Goal: Navigation & Orientation: Find specific page/section

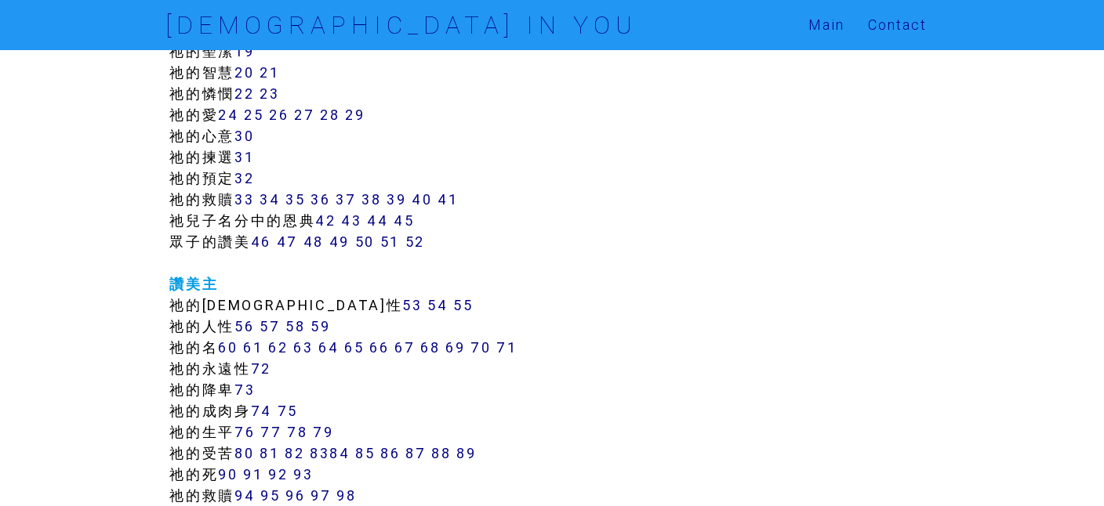
scroll to position [615, 0]
click at [390, 238] on link "51" at bounding box center [390, 243] width 20 height 18
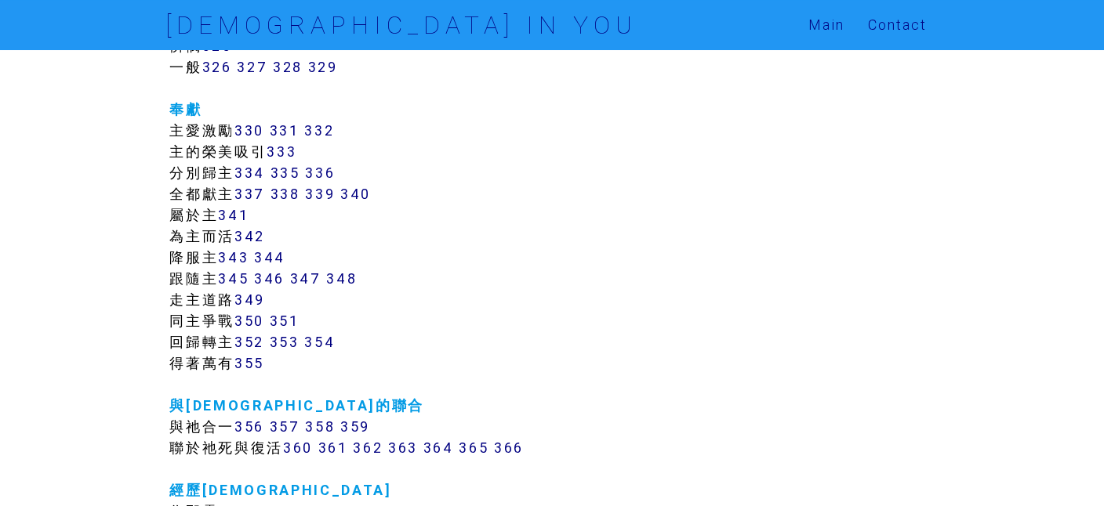
scroll to position [2857, 0]
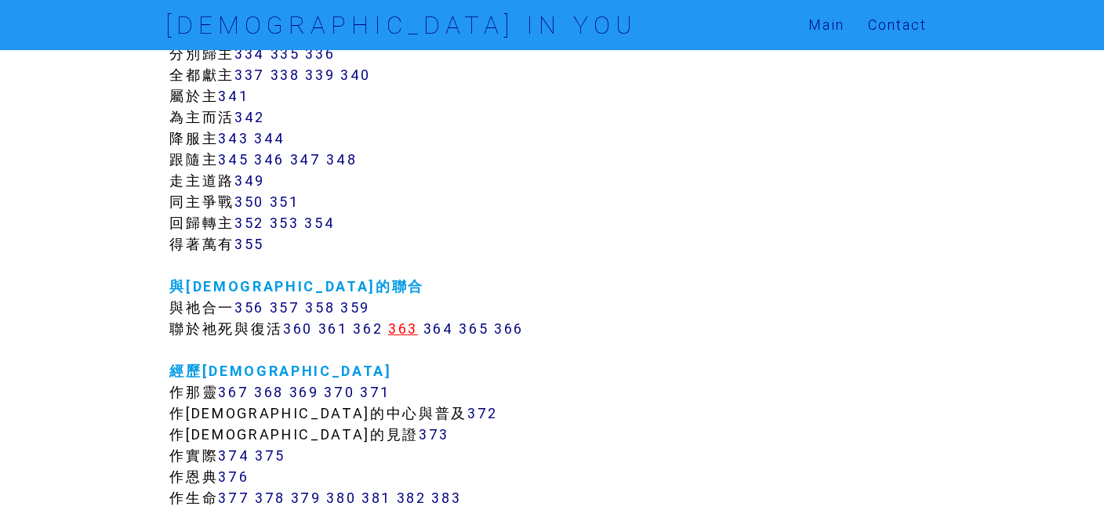
click at [413, 325] on link "363" at bounding box center [403, 329] width 30 height 18
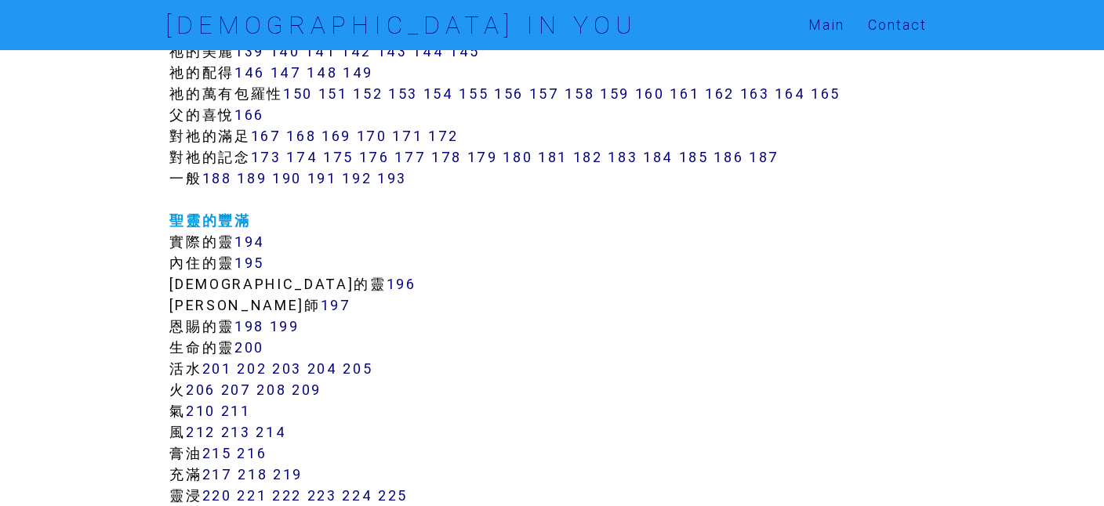
scroll to position [1243, 0]
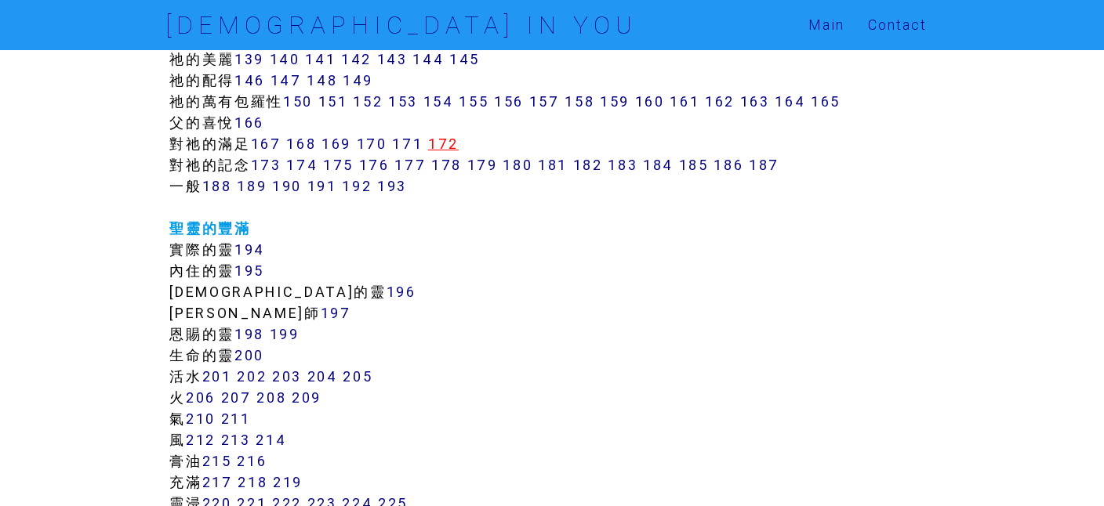
click at [454, 137] on link "172" at bounding box center [443, 144] width 31 height 18
click at [305, 100] on link "150" at bounding box center [298, 102] width 30 height 18
click at [332, 101] on link "151" at bounding box center [333, 102] width 30 height 18
click at [383, 98] on link "152" at bounding box center [368, 102] width 30 height 18
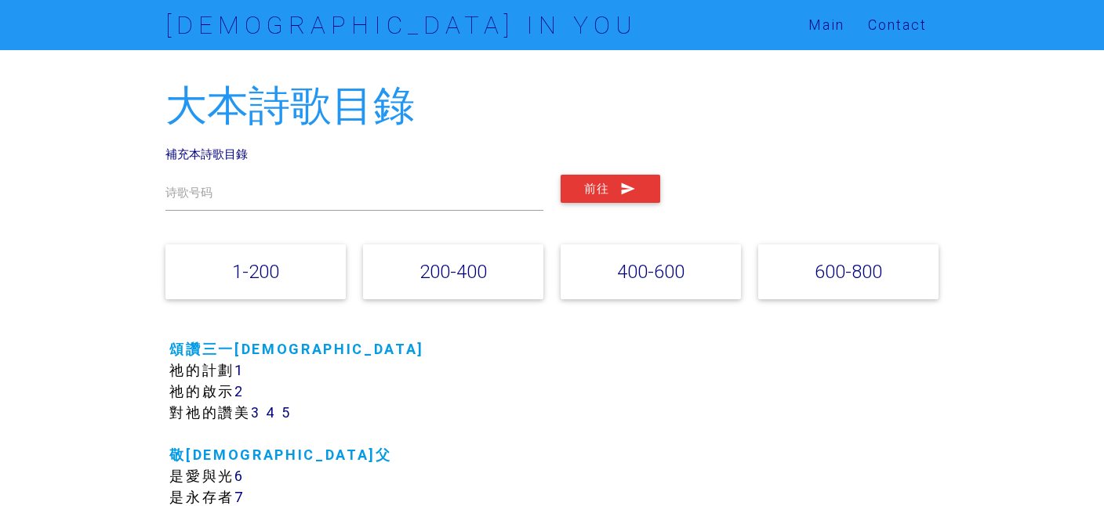
scroll to position [1243, 0]
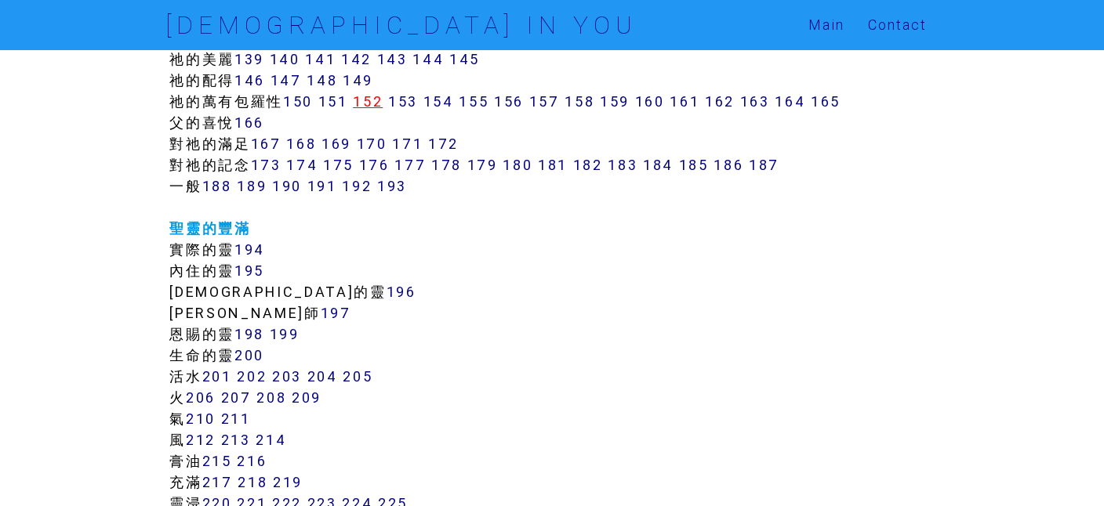
click at [371, 101] on link "152" at bounding box center [368, 102] width 30 height 18
click at [403, 96] on link "153" at bounding box center [403, 102] width 30 height 18
click at [440, 104] on link "154" at bounding box center [438, 102] width 31 height 18
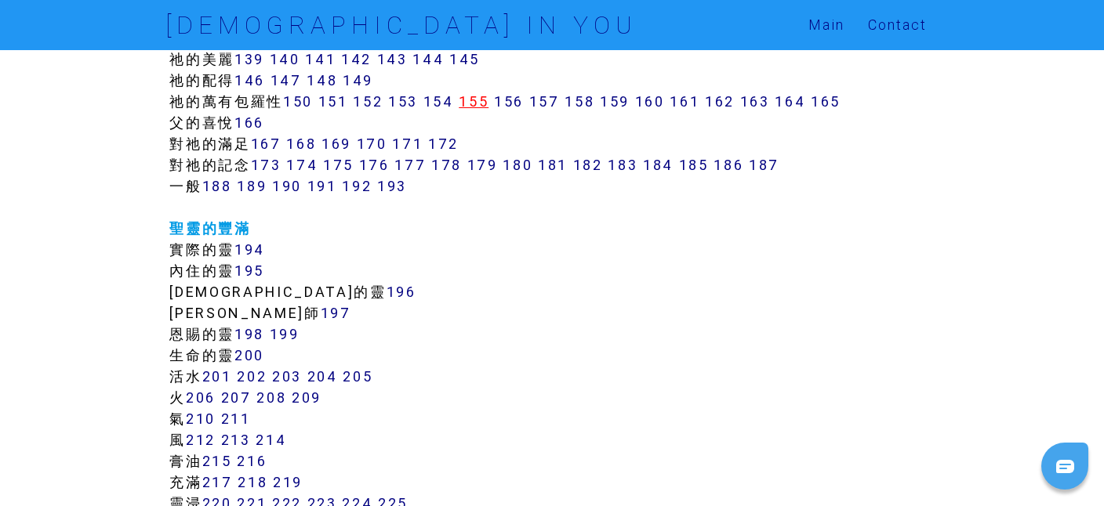
click at [483, 98] on link "155" at bounding box center [474, 102] width 30 height 18
click link "156"
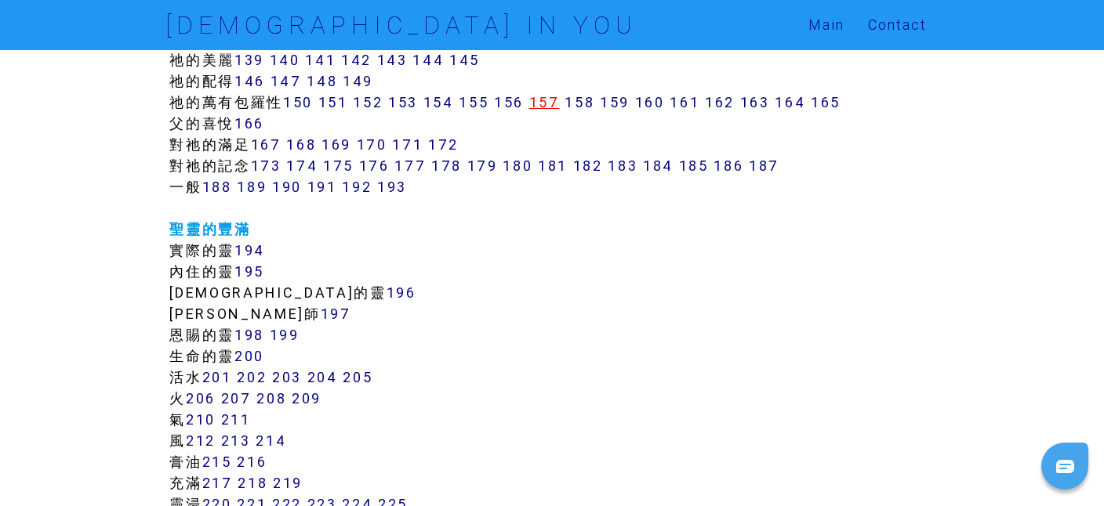
click at [546, 96] on link "157" at bounding box center [544, 102] width 31 height 18
click at [590, 100] on link "158" at bounding box center [579, 102] width 30 height 18
click at [629, 100] on link "159" at bounding box center [615, 102] width 30 height 18
click at [659, 99] on link "160" at bounding box center [650, 102] width 30 height 18
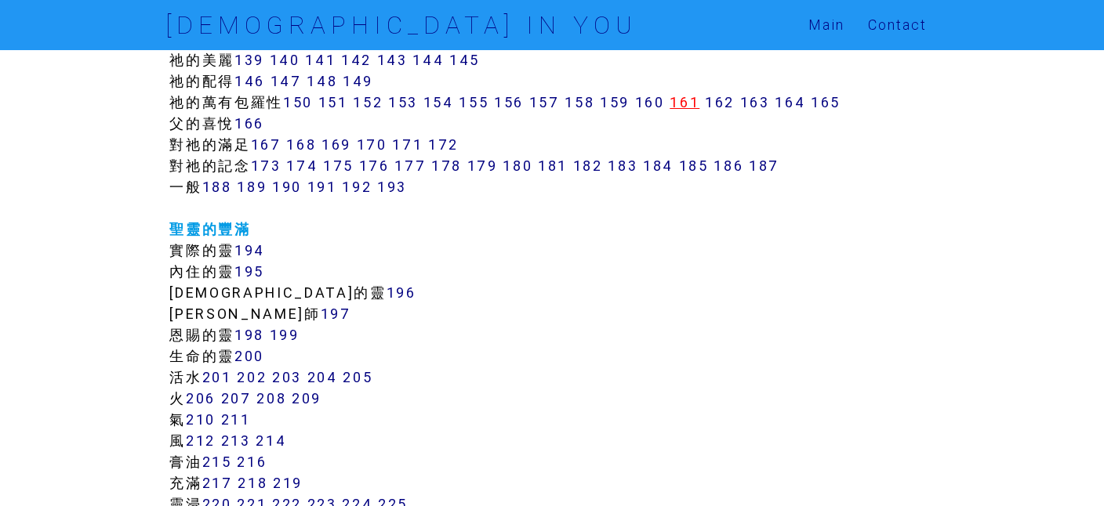
click at [699, 100] on link "161" at bounding box center [685, 102] width 30 height 18
click at [734, 100] on link "162" at bounding box center [720, 102] width 30 height 18
click at [267, 140] on link "167" at bounding box center [266, 145] width 31 height 18
click at [314, 143] on link "168" at bounding box center [301, 145] width 30 height 18
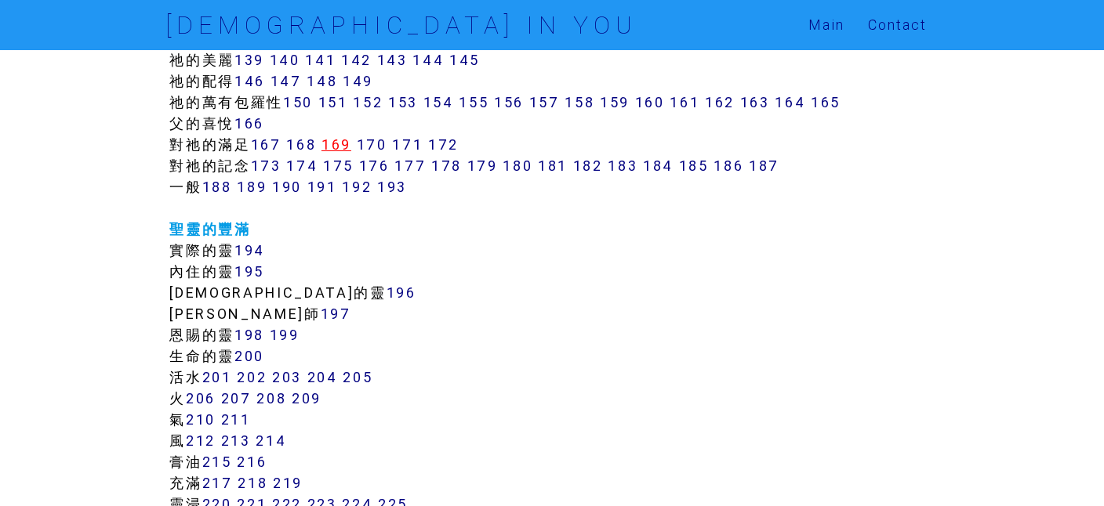
click at [346, 145] on link "169" at bounding box center [336, 145] width 30 height 18
click at [373, 144] on link "170" at bounding box center [372, 145] width 31 height 18
click at [409, 144] on link "171" at bounding box center [407, 145] width 31 height 18
click at [458, 145] on link "172" at bounding box center [443, 145] width 31 height 18
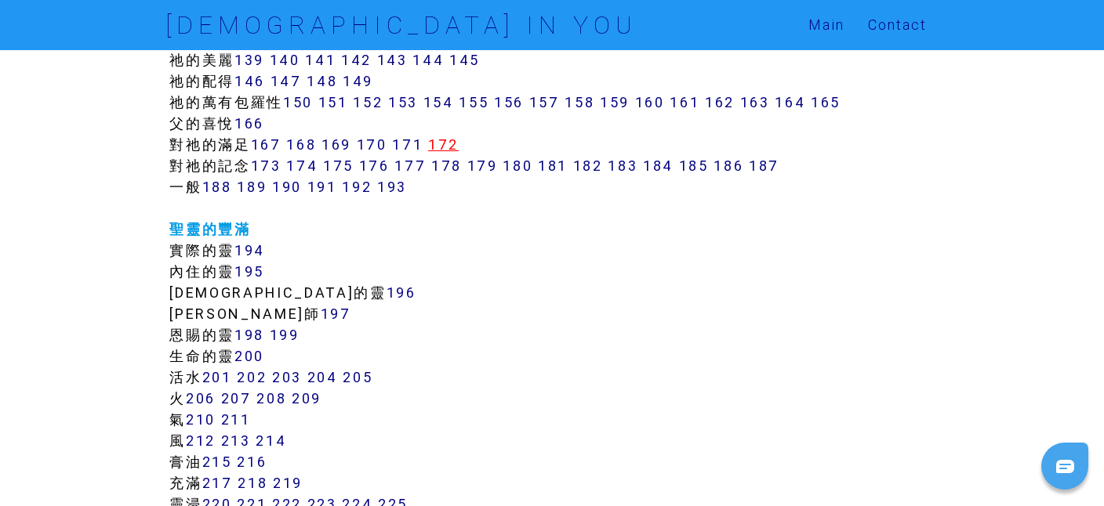
scroll to position [1241, 0]
click at [276, 163] on link "173" at bounding box center [266, 166] width 31 height 18
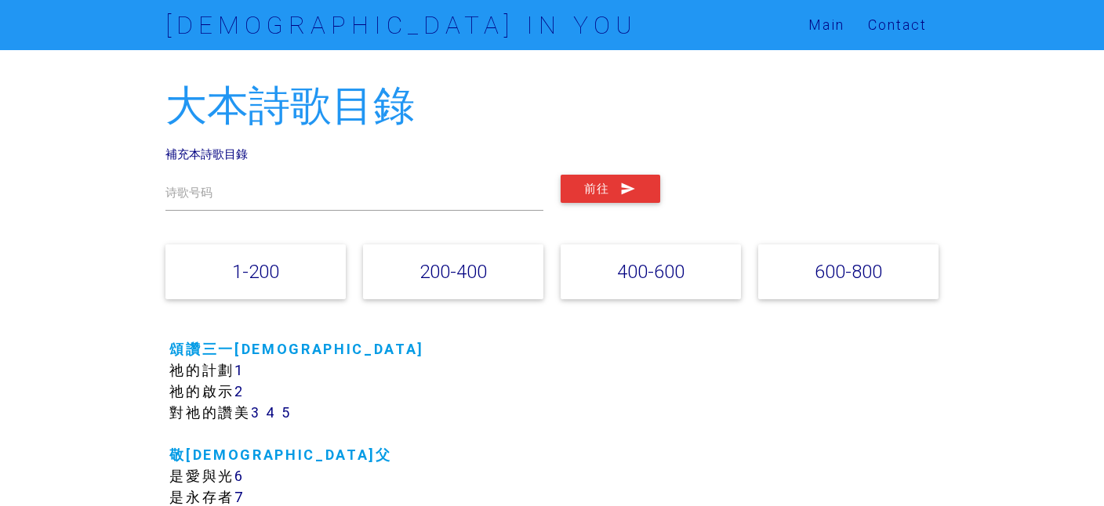
scroll to position [1242, 0]
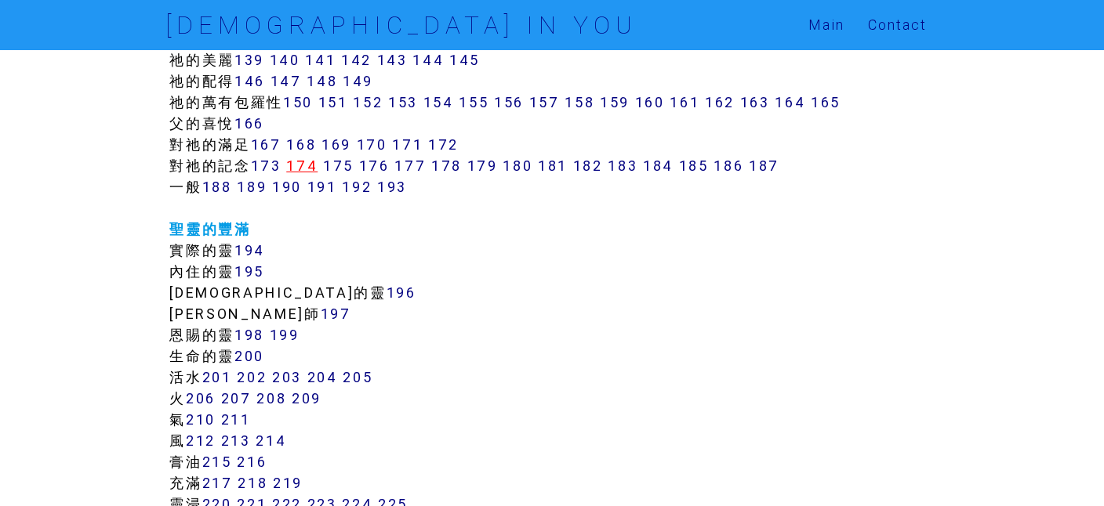
click at [311, 163] on link "174" at bounding box center [301, 166] width 31 height 18
click at [347, 165] on link "175" at bounding box center [338, 166] width 31 height 18
click at [378, 168] on link "176" at bounding box center [374, 166] width 31 height 18
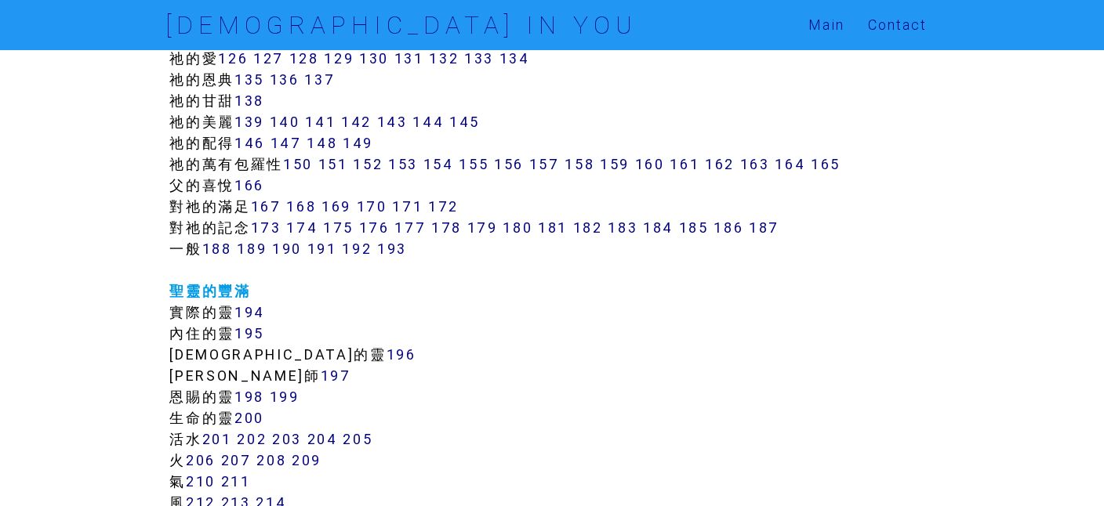
scroll to position [1152, 0]
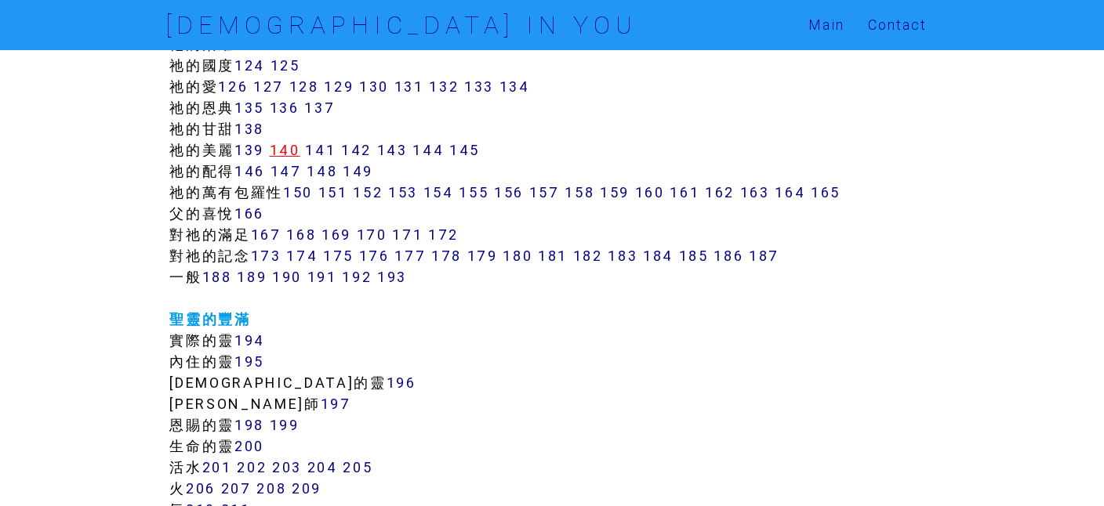
click at [294, 149] on link "140" at bounding box center [285, 150] width 31 height 18
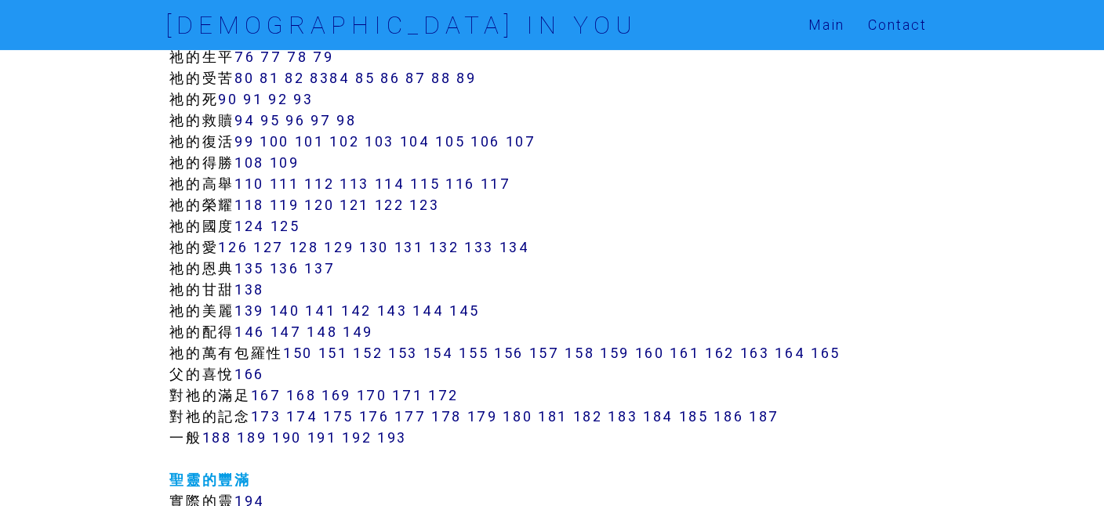
scroll to position [972, 0]
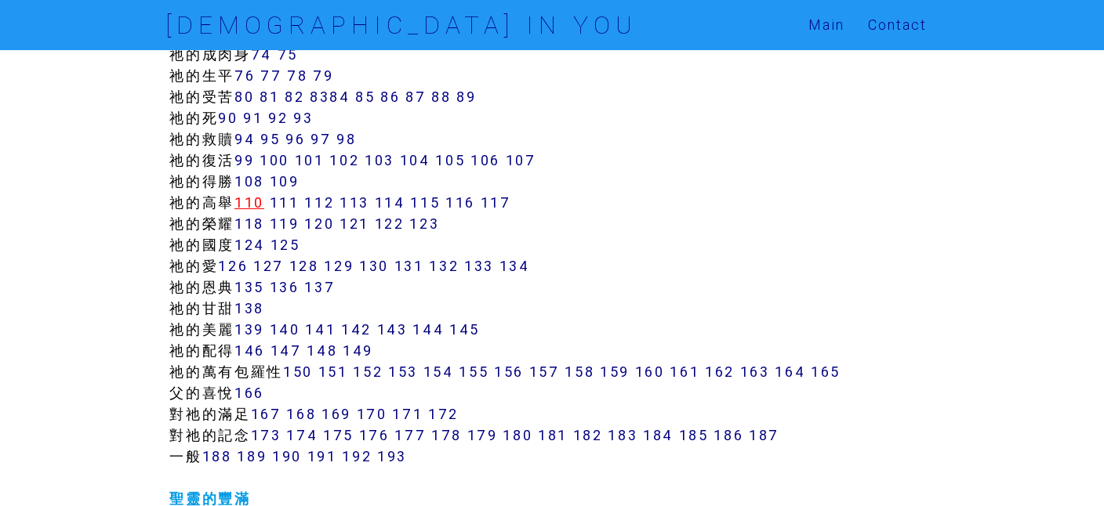
click at [255, 200] on link "110" at bounding box center [249, 203] width 30 height 18
click at [291, 203] on link "111" at bounding box center [285, 203] width 30 height 18
click at [350, 158] on link "102" at bounding box center [344, 160] width 30 height 18
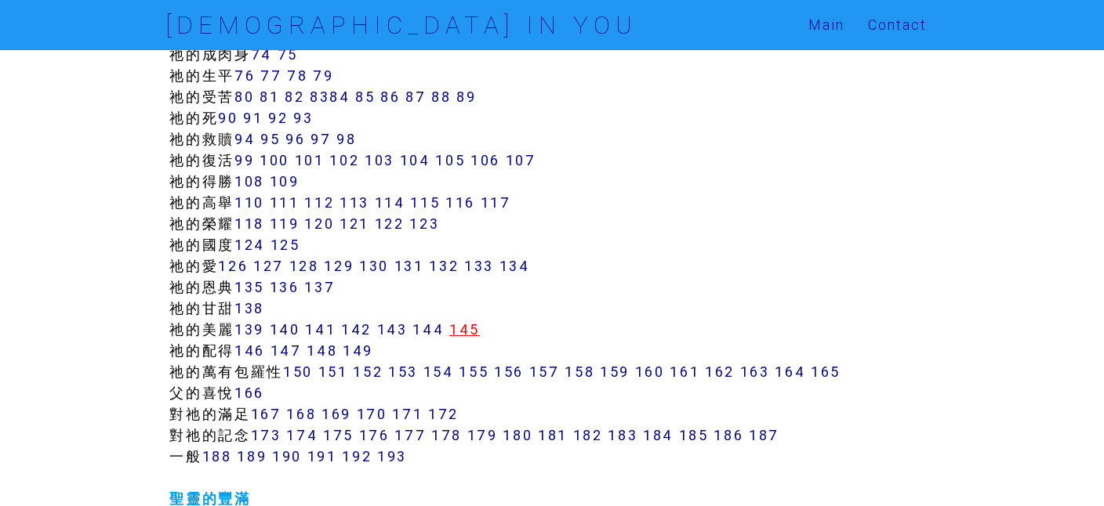
click at [471, 331] on link "145" at bounding box center [464, 330] width 31 height 18
click at [769, 437] on link "187" at bounding box center [764, 435] width 31 height 18
click at [739, 441] on link "186" at bounding box center [728, 435] width 30 height 18
click at [692, 434] on link "185" at bounding box center [694, 435] width 30 height 18
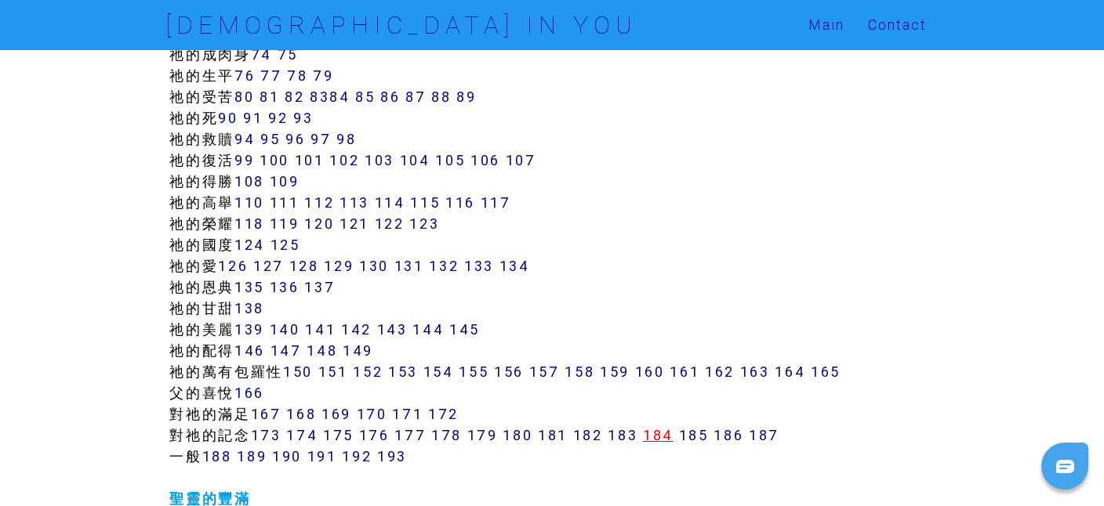
click at [663, 434] on link "184" at bounding box center [658, 435] width 31 height 18
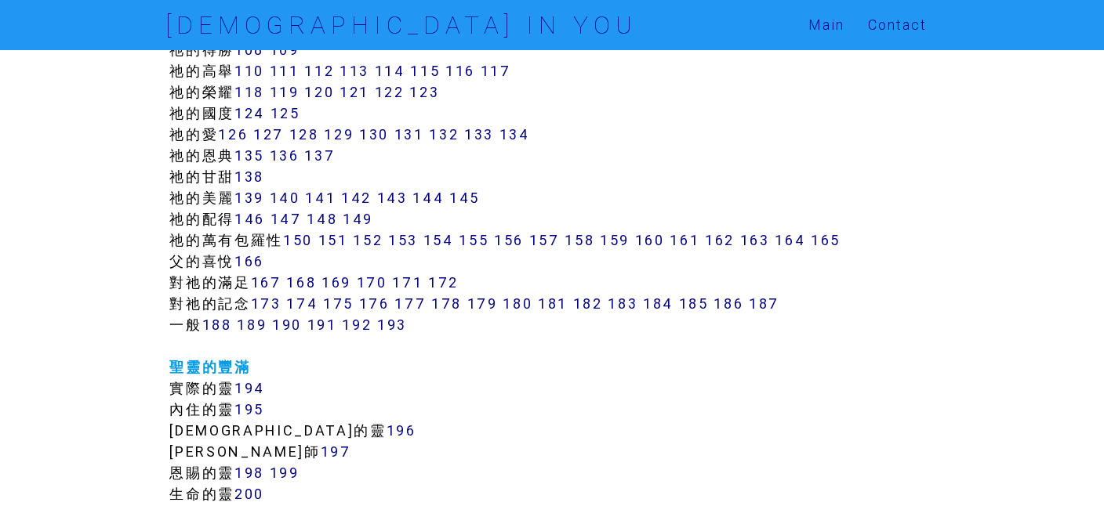
scroll to position [1152, 0]
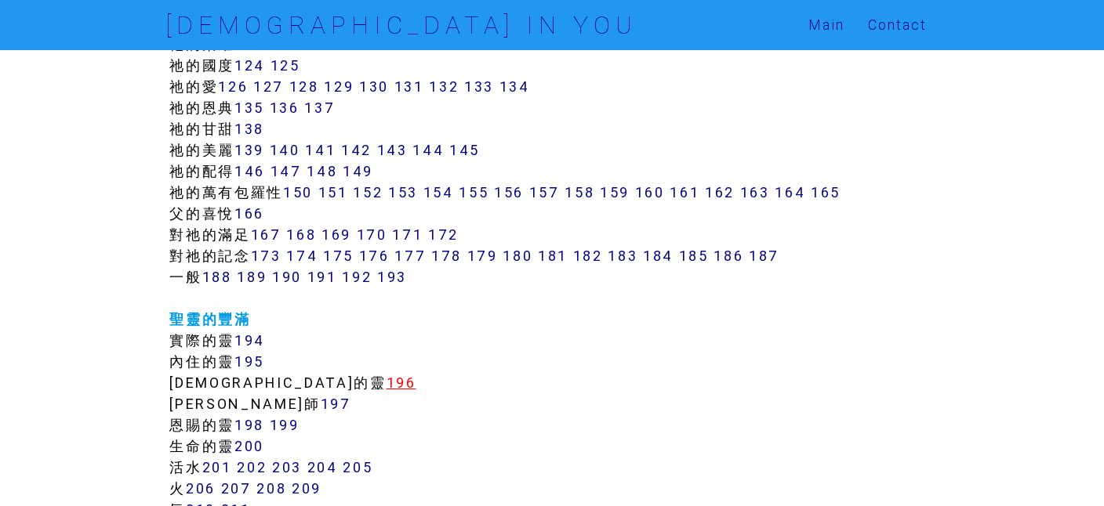
click at [387, 379] on link "196" at bounding box center [402, 383] width 30 height 18
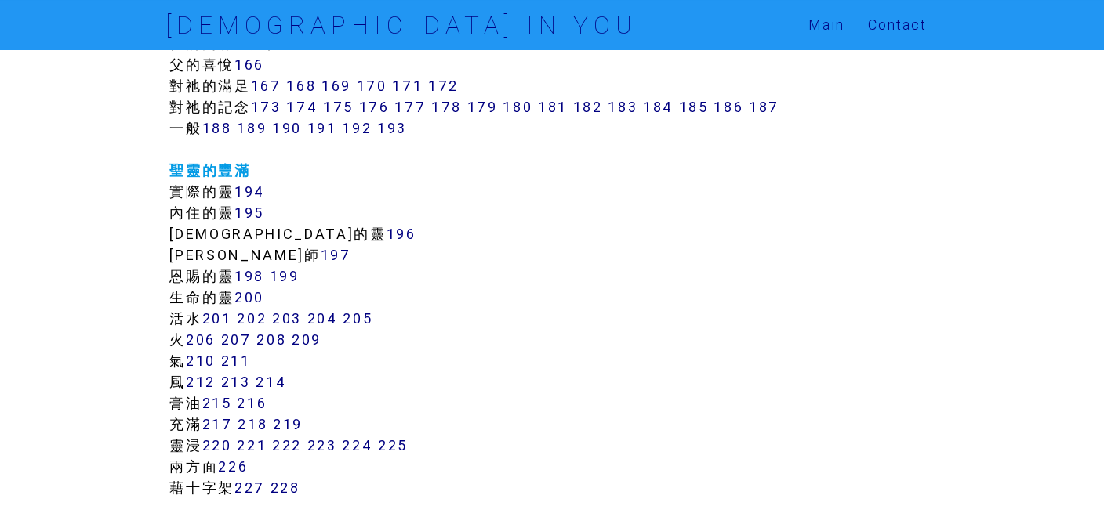
scroll to position [1331, 0]
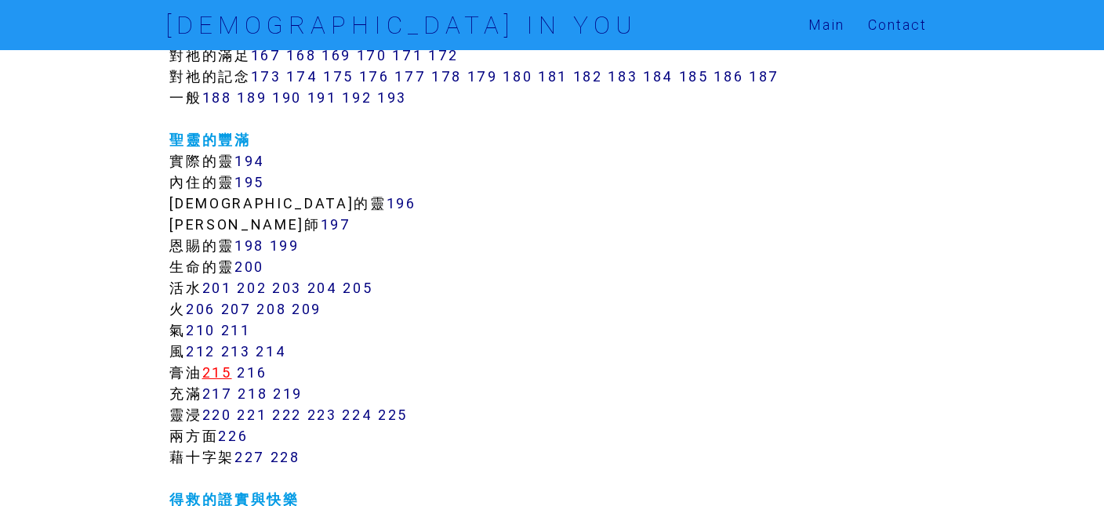
click at [216, 370] on link "215" at bounding box center [217, 373] width 30 height 18
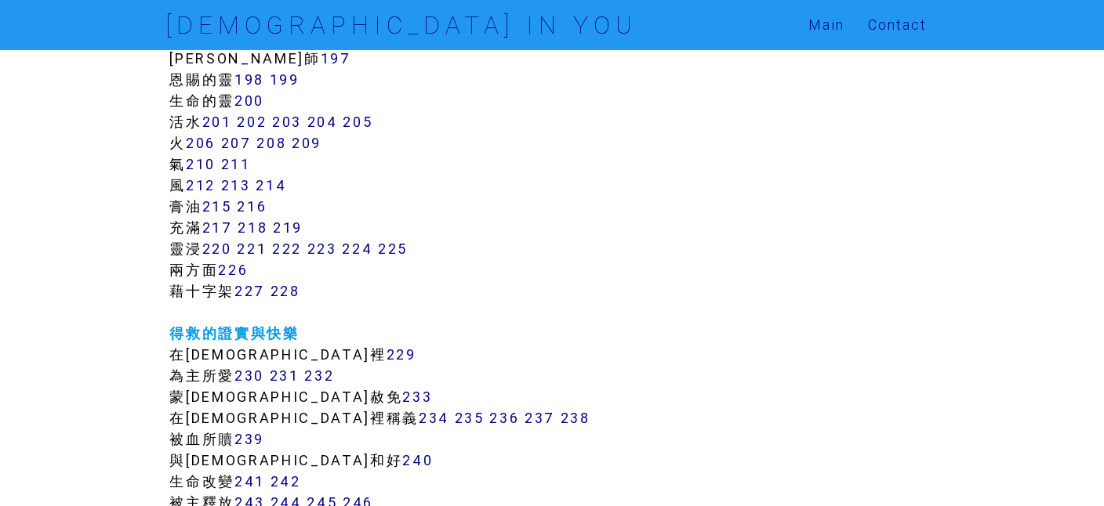
scroll to position [1511, 0]
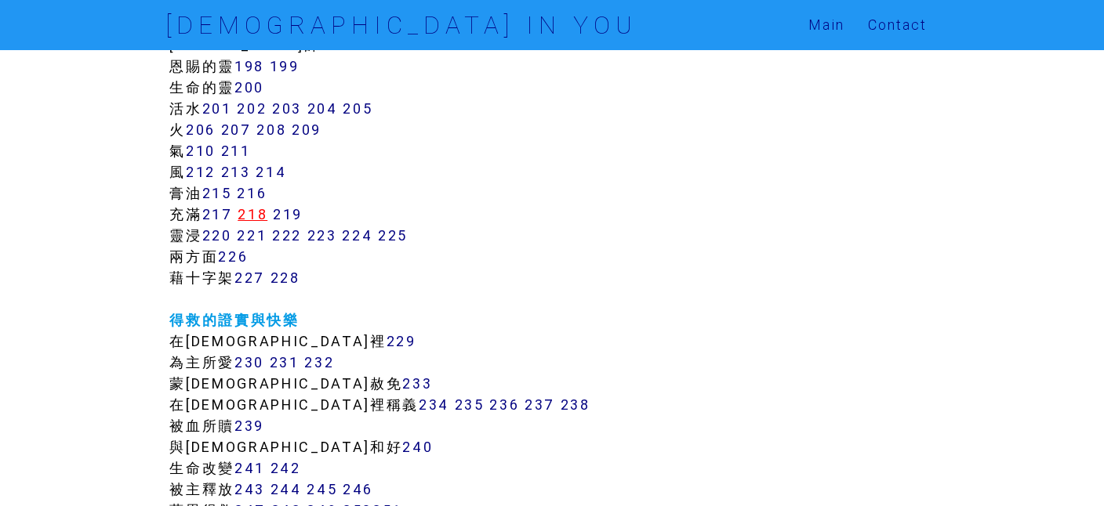
click at [258, 213] on link "218" at bounding box center [253, 214] width 30 height 18
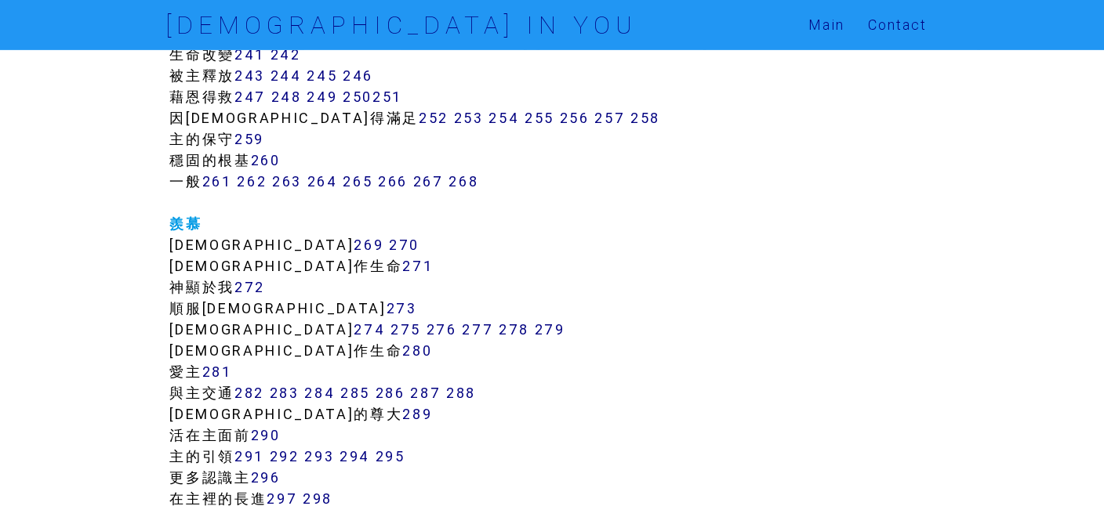
scroll to position [1869, 0]
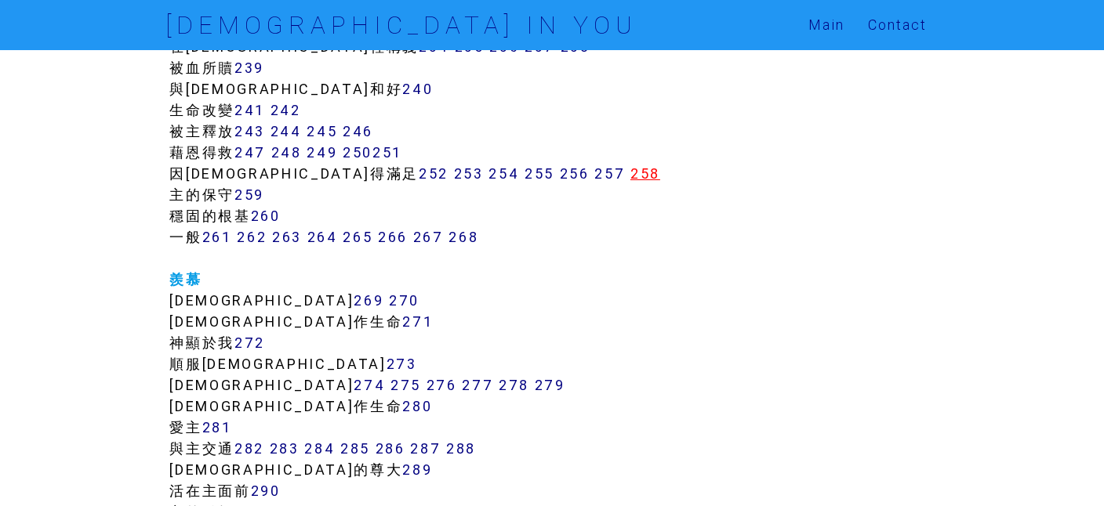
click at [630, 169] on link "258" at bounding box center [645, 174] width 30 height 18
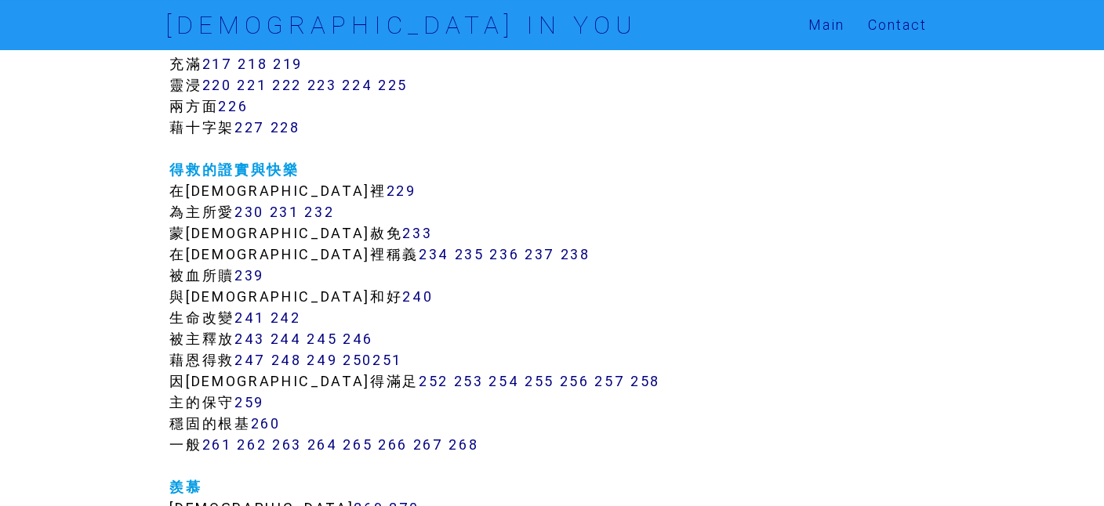
scroll to position [1600, 0]
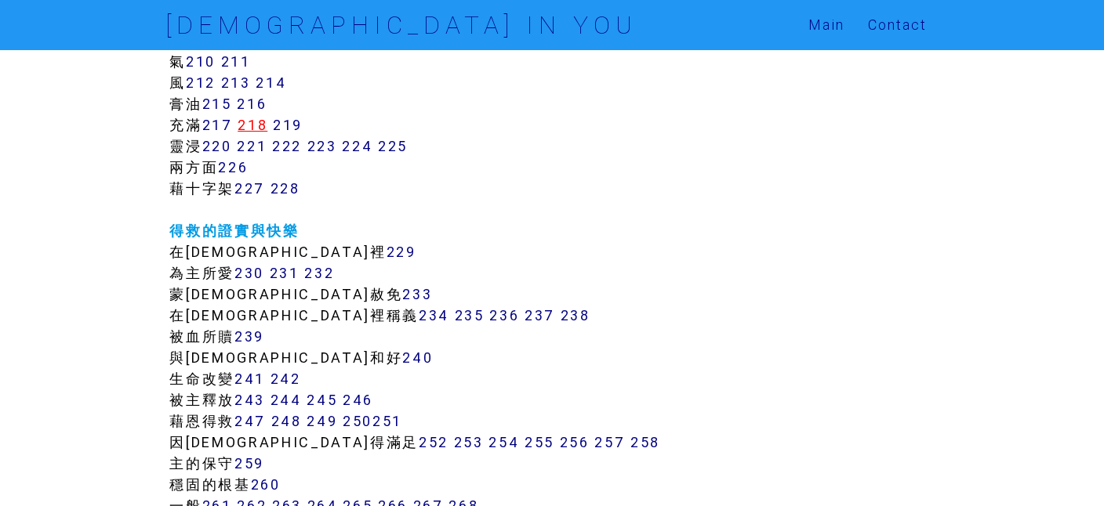
click at [254, 121] on link "218" at bounding box center [253, 125] width 30 height 18
click at [263, 105] on link "216" at bounding box center [252, 104] width 30 height 18
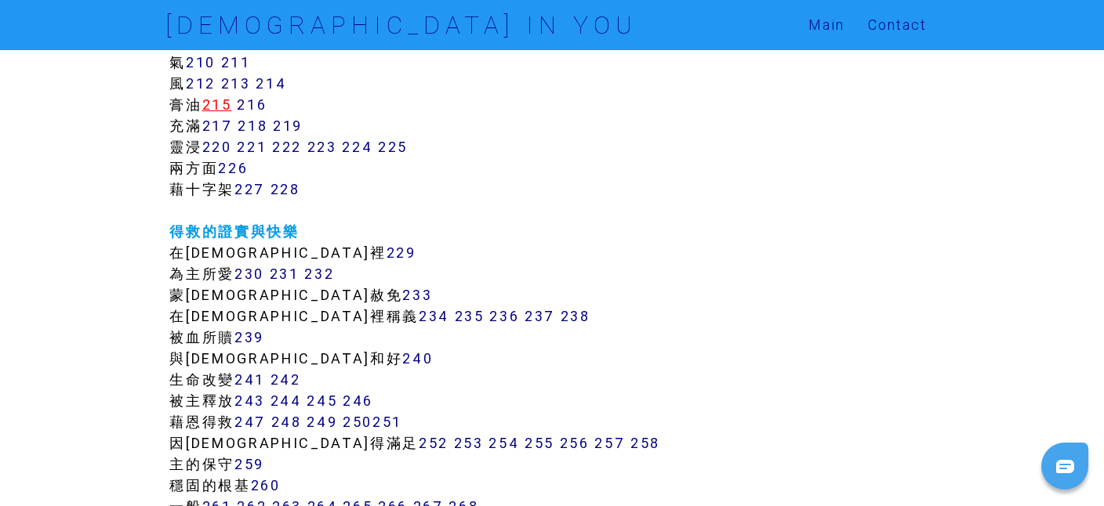
click at [226, 107] on link "215" at bounding box center [217, 105] width 30 height 18
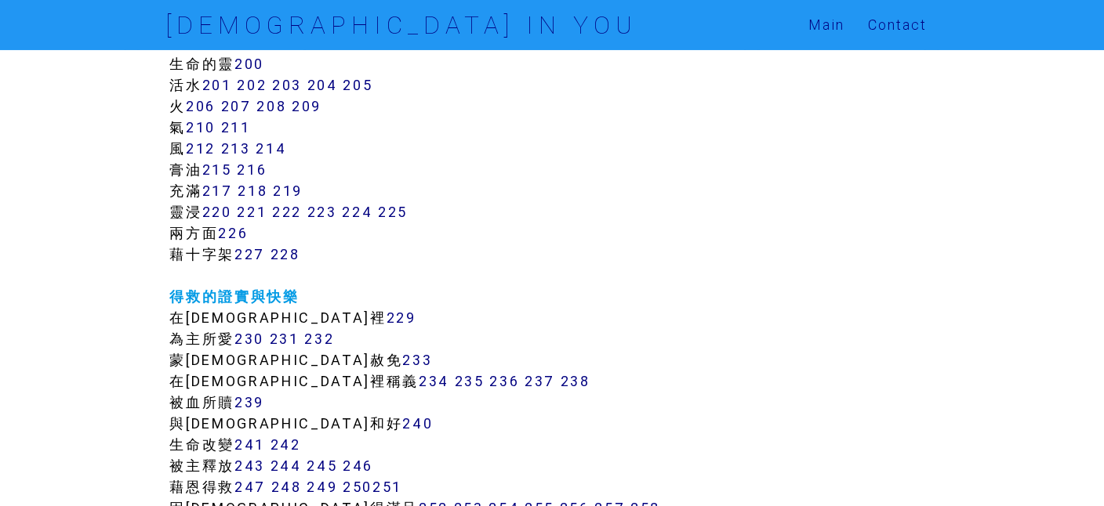
scroll to position [1510, 0]
